Goal: Task Accomplishment & Management: Manage account settings

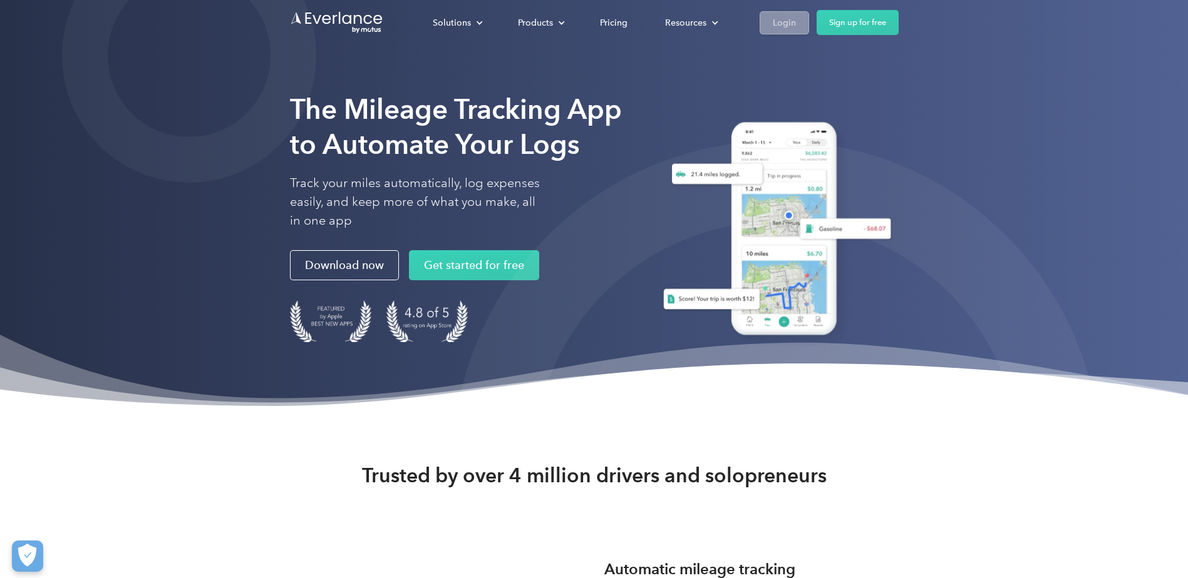
click at [788, 24] on div "Login" at bounding box center [784, 23] width 23 height 16
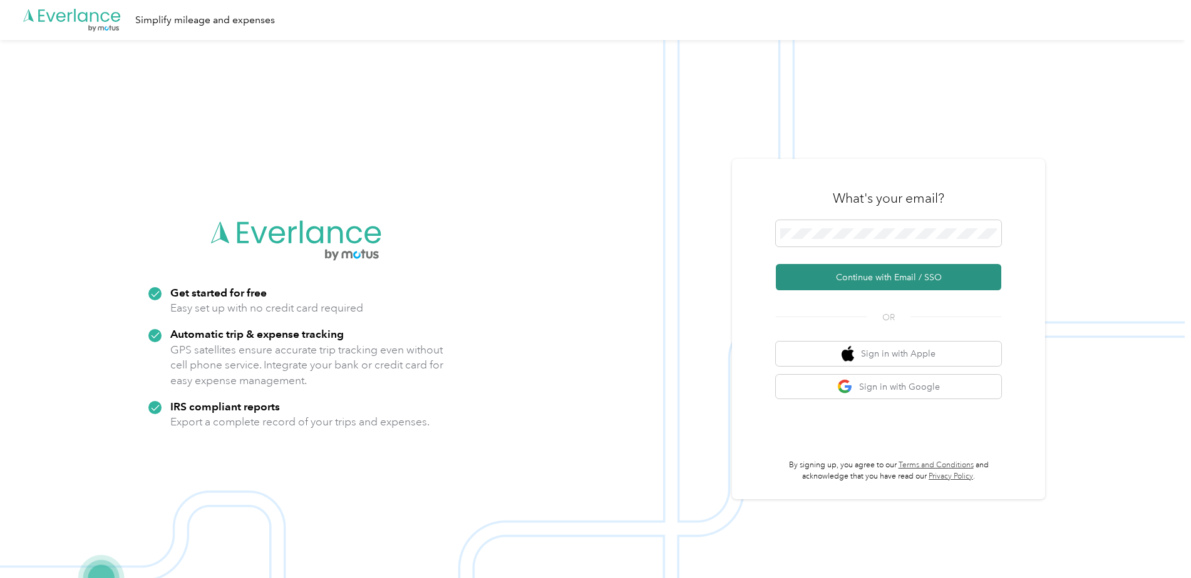
click at [820, 280] on button "Continue with Email / SSO" at bounding box center [888, 277] width 225 height 26
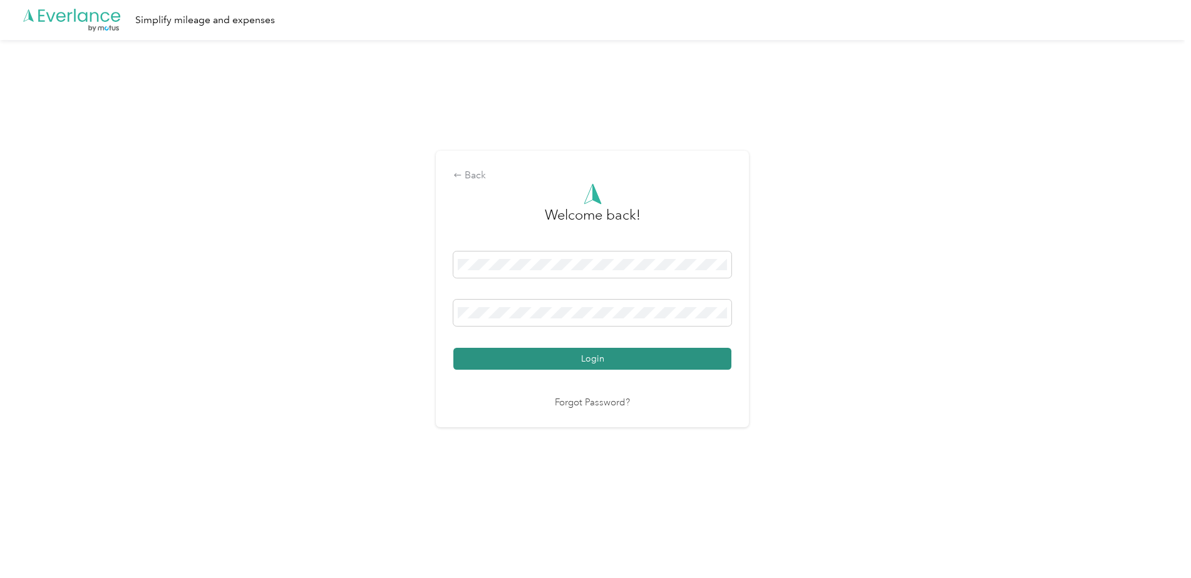
click at [567, 362] on button "Login" at bounding box center [592, 359] width 278 height 22
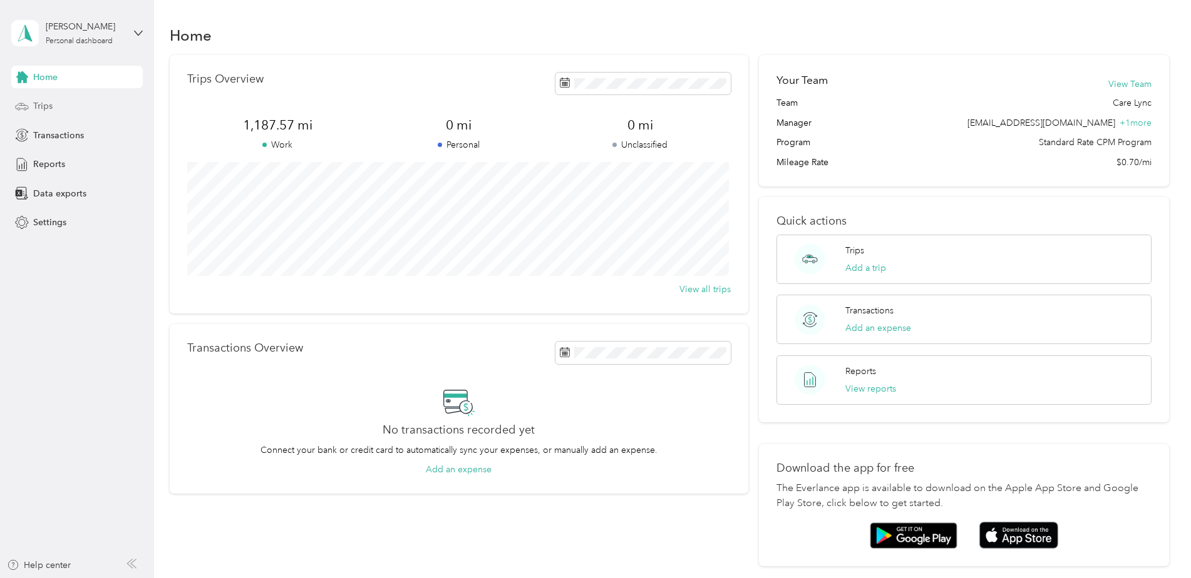
click at [64, 100] on div "Trips" at bounding box center [76, 106] width 131 height 23
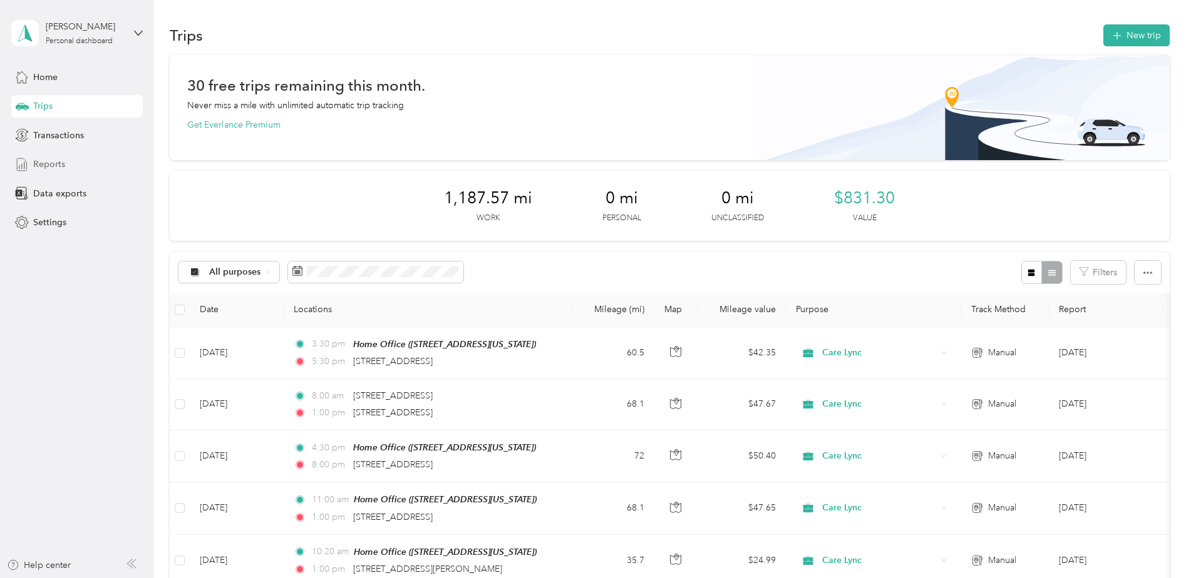
click at [58, 165] on span "Reports" at bounding box center [49, 164] width 32 height 13
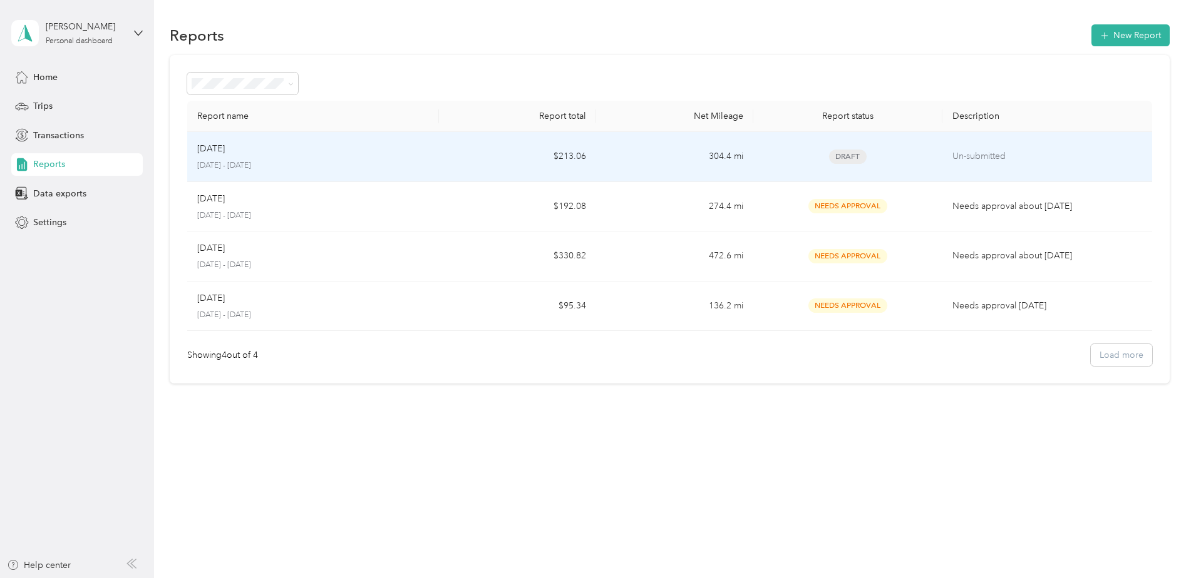
click at [337, 158] on div "Sep 2025 September 1 - 30, 2025" at bounding box center [313, 156] width 232 height 29
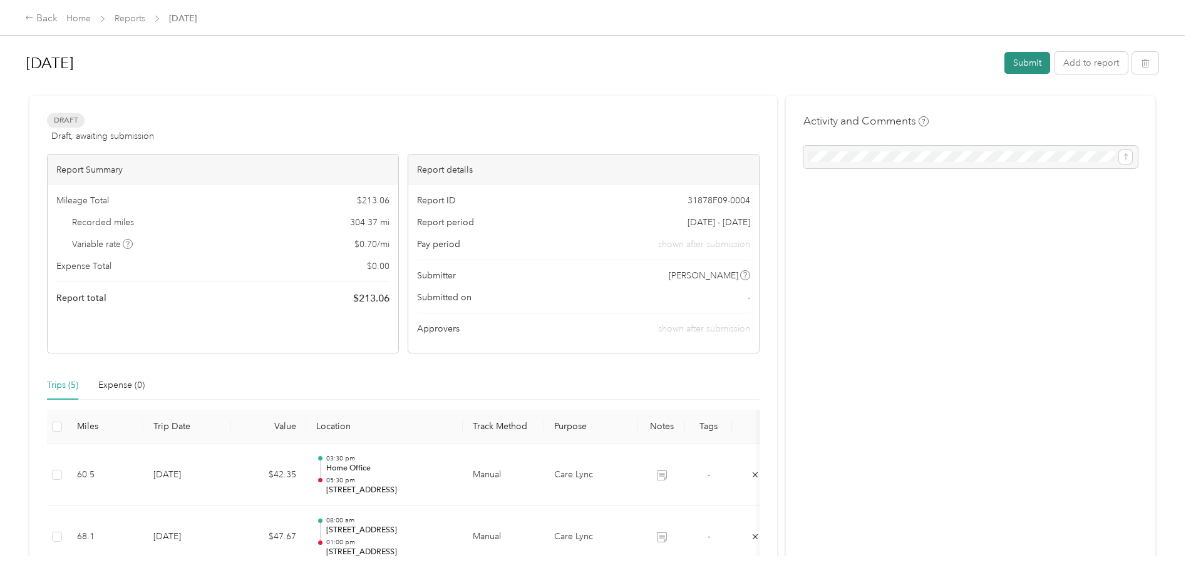
click at [1039, 54] on button "Submit" at bounding box center [1027, 63] width 46 height 22
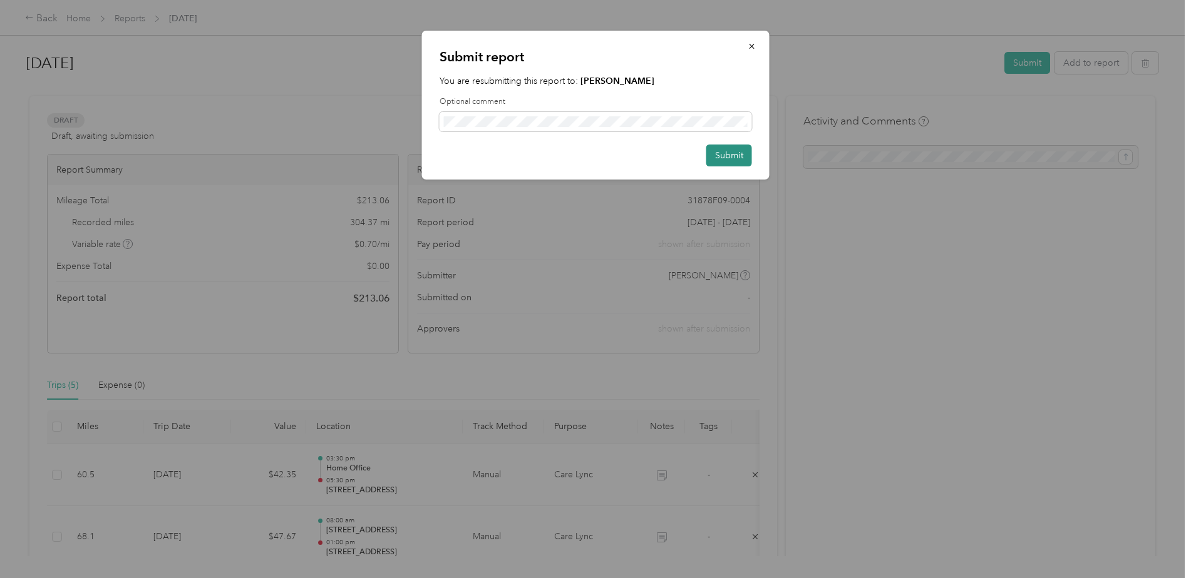
click at [718, 152] on button "Submit" at bounding box center [729, 156] width 46 height 22
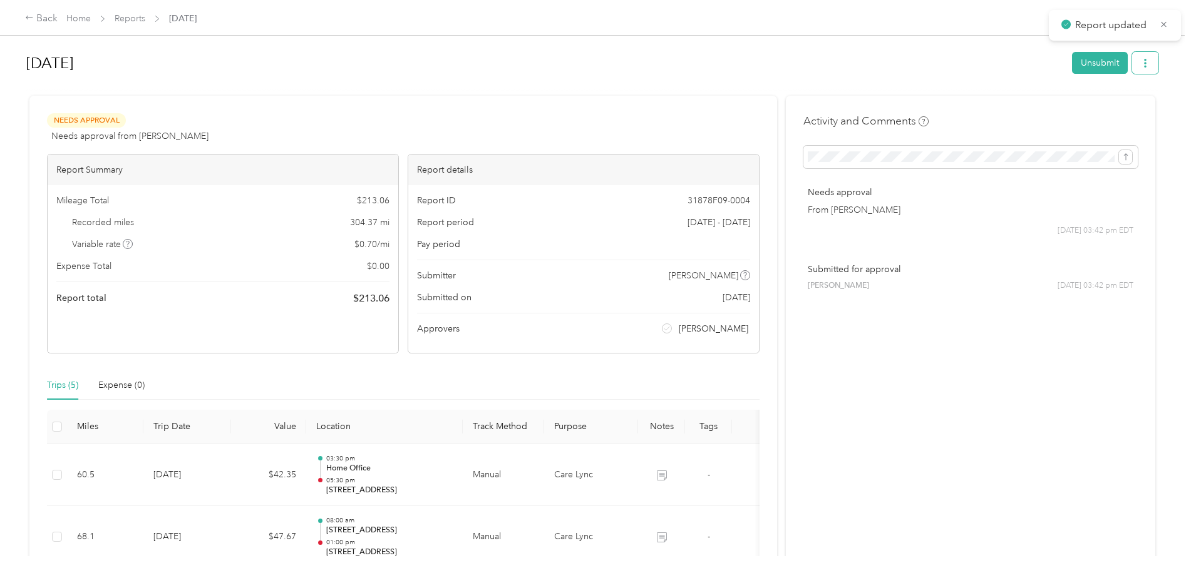
click at [1145, 64] on icon "button" at bounding box center [1145, 63] width 9 height 9
click at [1111, 110] on span "Download" at bounding box center [1106, 109] width 41 height 13
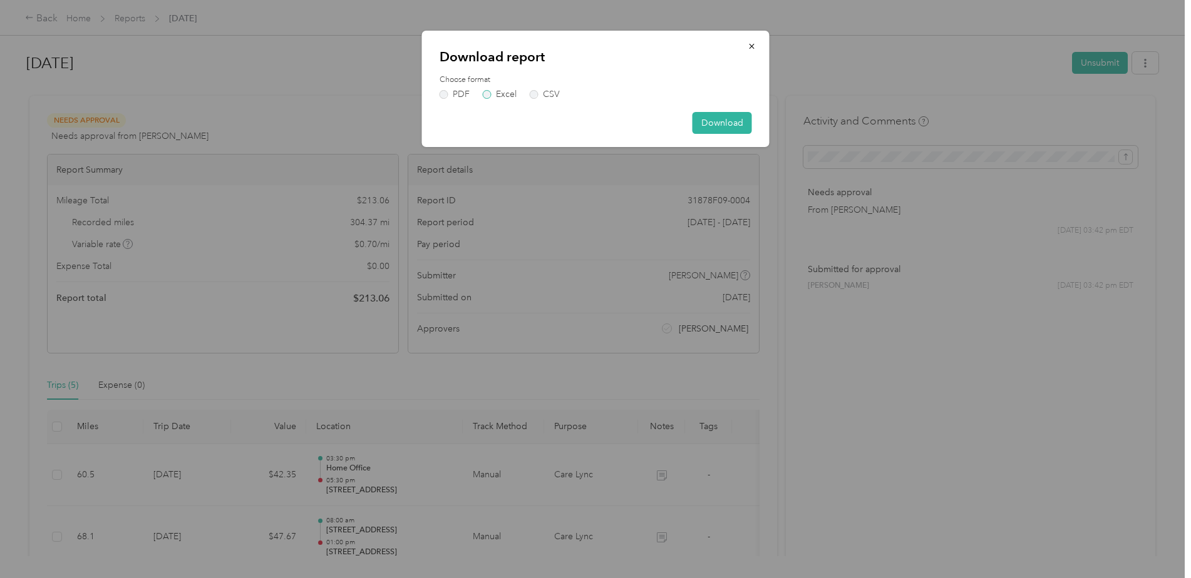
click at [490, 92] on label "Excel" at bounding box center [500, 94] width 34 height 9
click at [726, 130] on button "Download" at bounding box center [721, 123] width 59 height 22
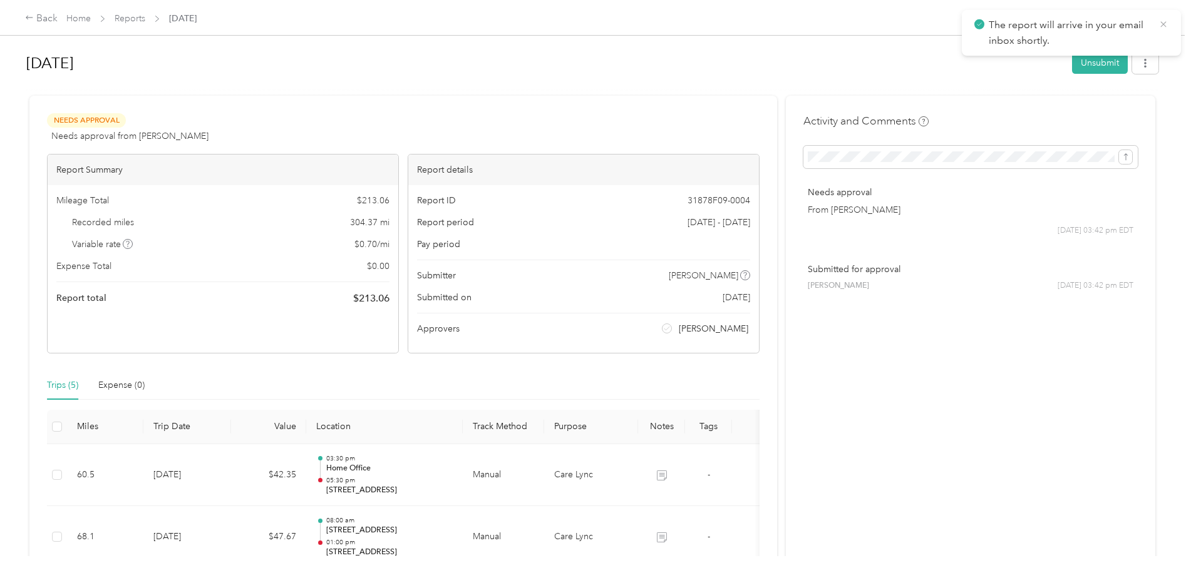
click at [1163, 21] on icon at bounding box center [1163, 24] width 10 height 11
